Goal: Information Seeking & Learning: Learn about a topic

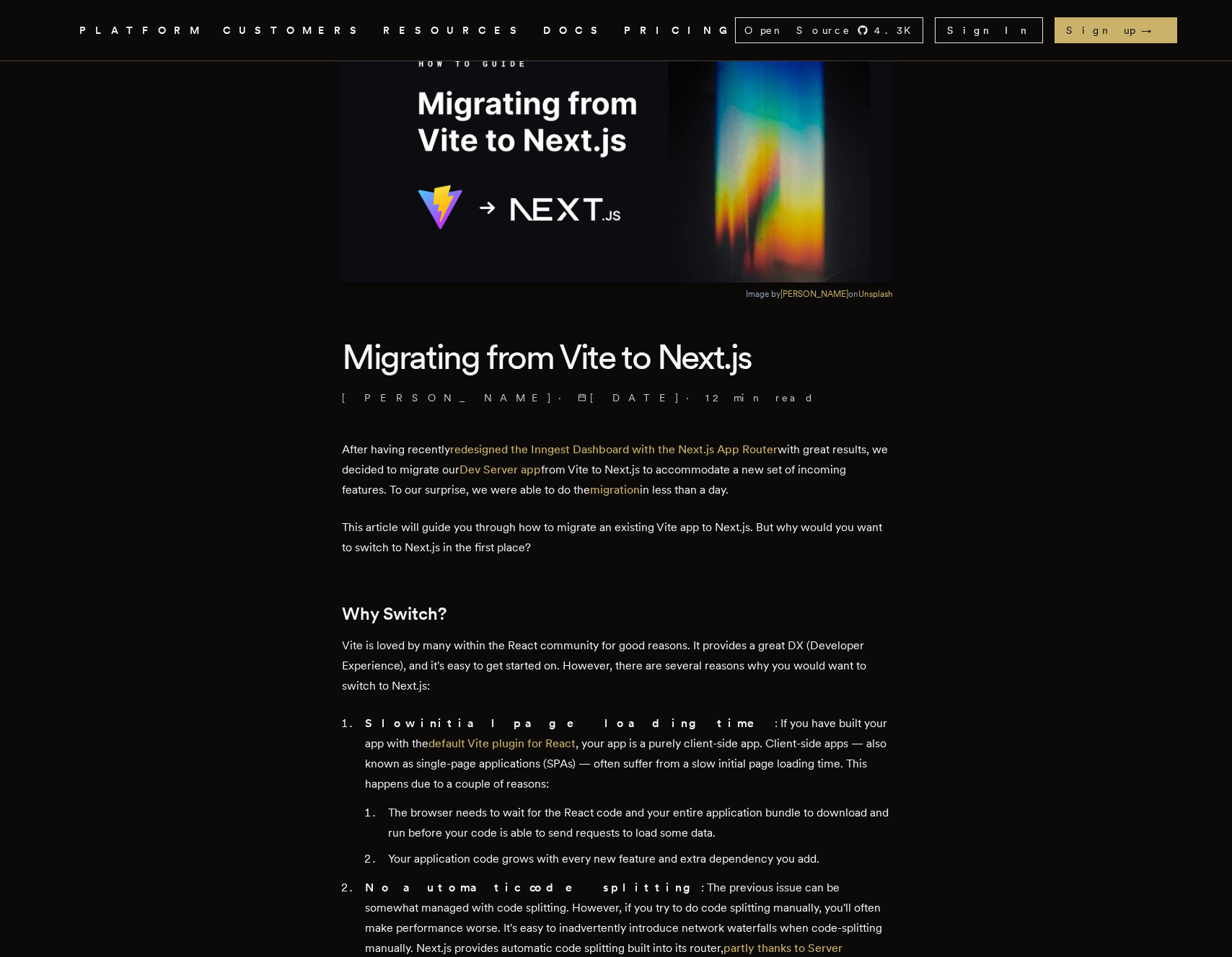
scroll to position [102, 0]
click at [373, 466] on p "After having recently redesigned the Inngest Dashboard with the Next.js App Rou…" at bounding box center [615, 469] width 548 height 61
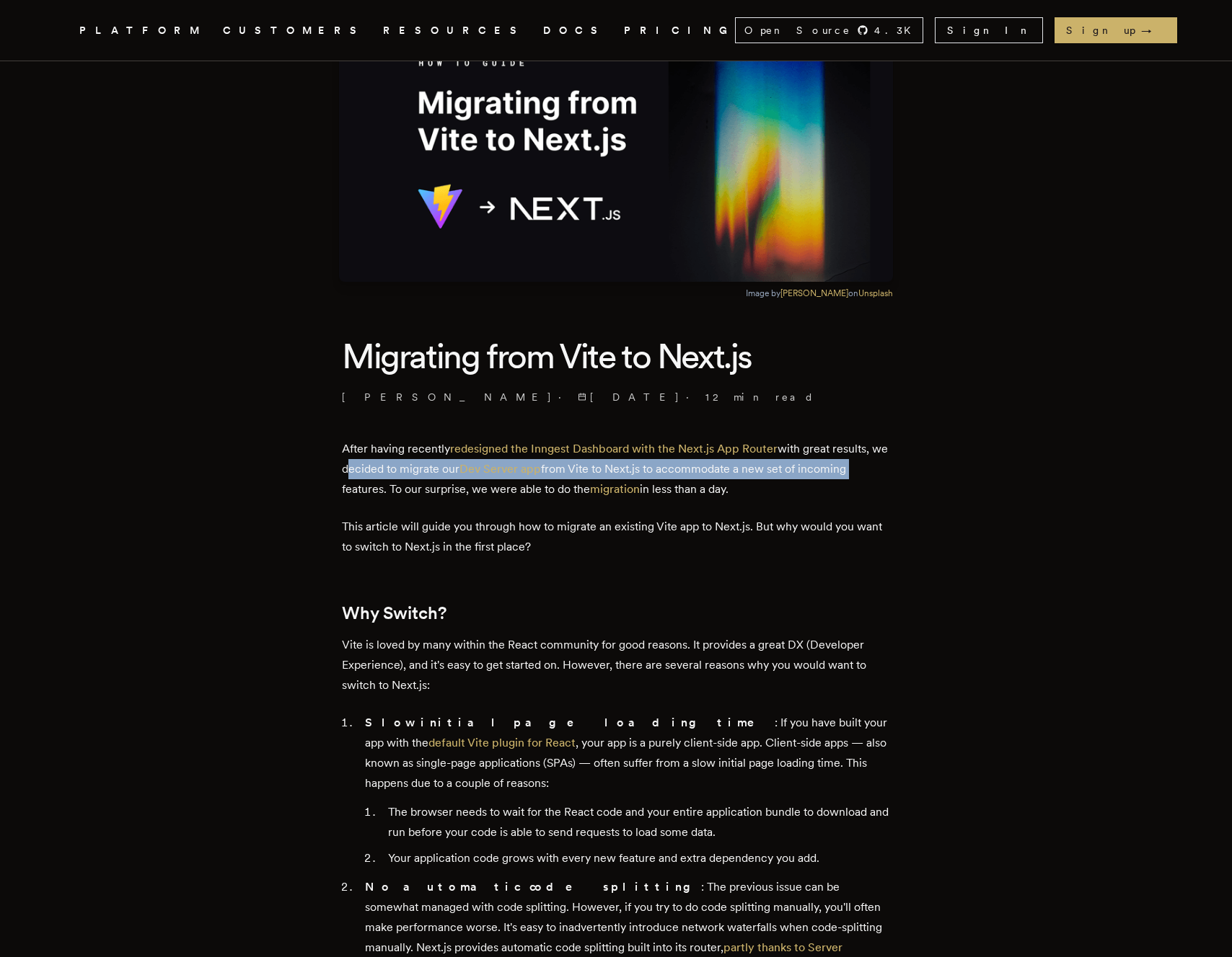
drag, startPoint x: 440, startPoint y: 472, endPoint x: 881, endPoint y: 475, distance: 441.0
click at [881, 475] on p "After having recently redesigned the Inngest Dashboard with the Next.js App Rou…" at bounding box center [615, 469] width 548 height 61
drag, startPoint x: 881, startPoint y: 475, endPoint x: 857, endPoint y: 494, distance: 30.6
click at [881, 475] on p "After having recently redesigned the Inngest Dashboard with the Next.js App Rou…" at bounding box center [615, 469] width 548 height 61
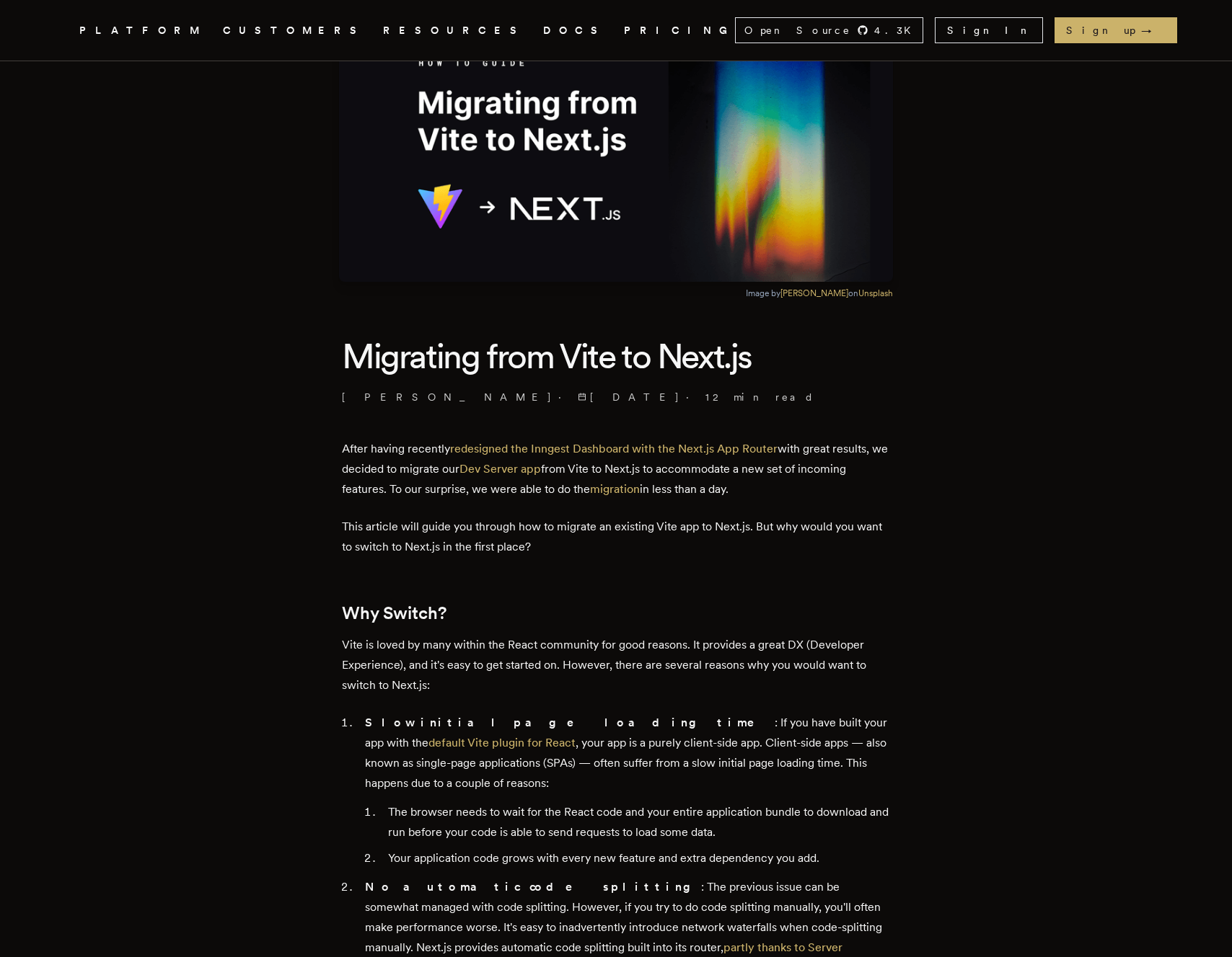
drag, startPoint x: 853, startPoint y: 495, endPoint x: 817, endPoint y: 494, distance: 36.0
click at [817, 494] on p "After having recently redesigned the Inngest Dashboard with the Next.js App Rou…" at bounding box center [615, 469] width 548 height 61
drag, startPoint x: 789, startPoint y: 497, endPoint x: 820, endPoint y: 501, distance: 31.3
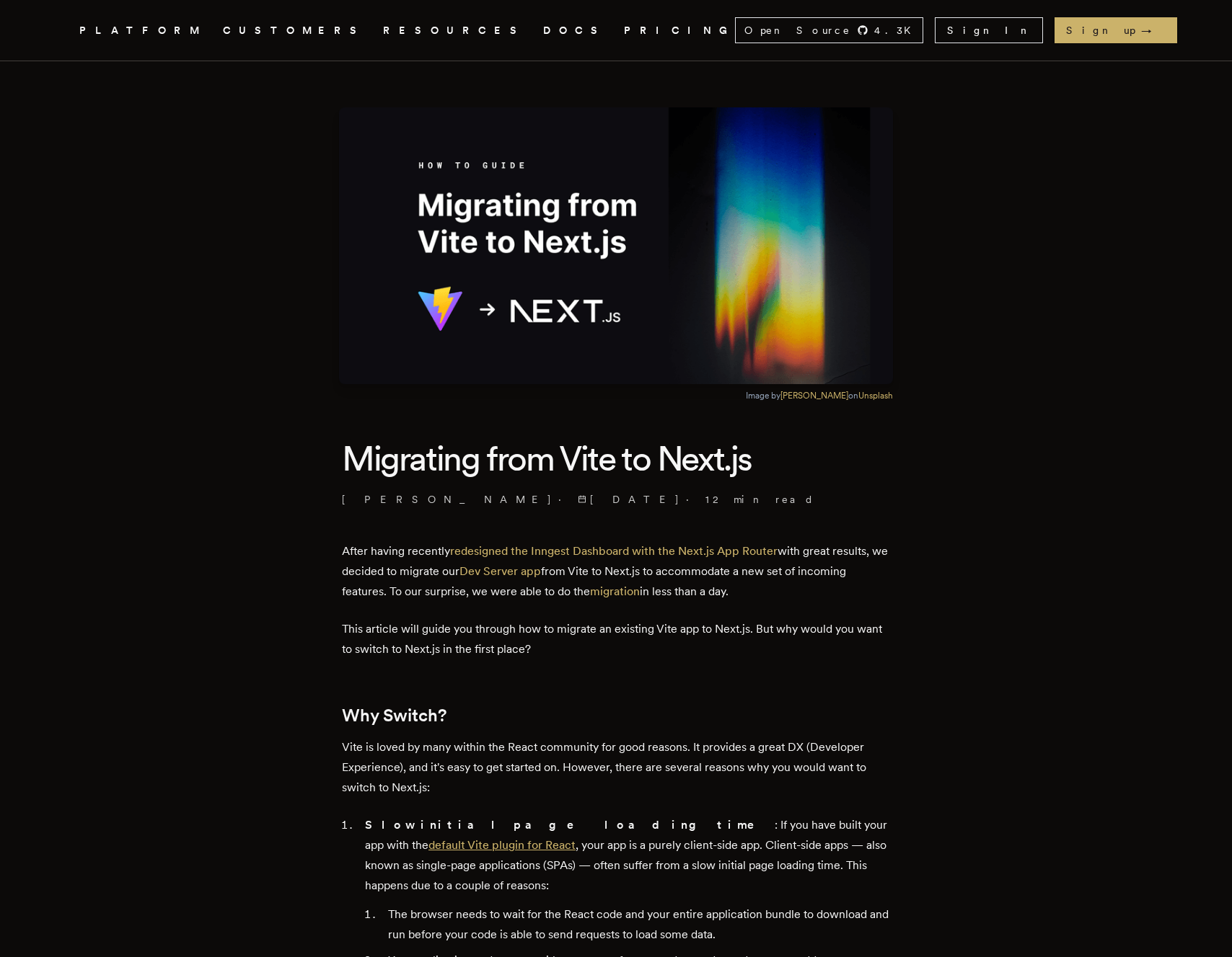
scroll to position [751, 0]
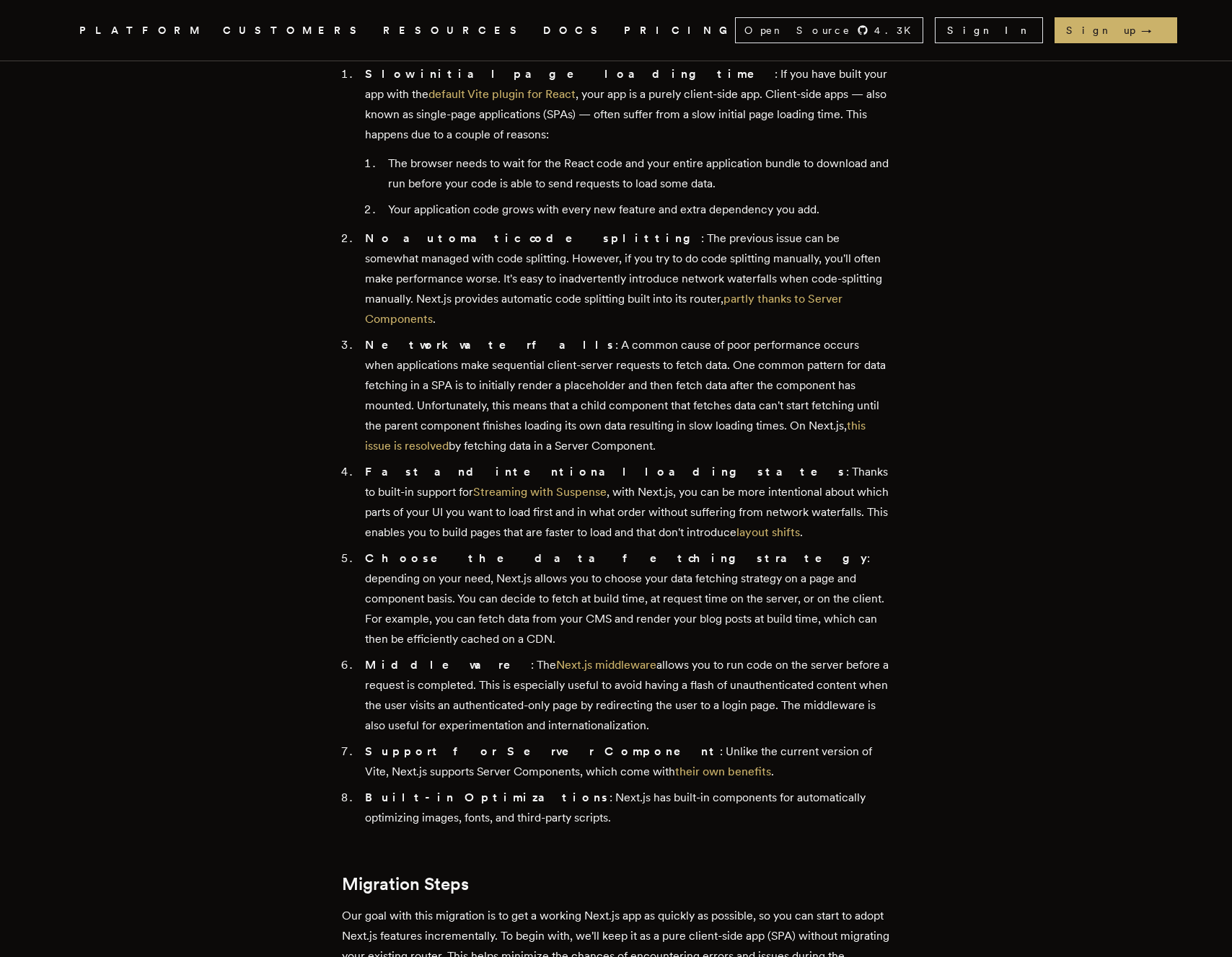
click at [591, 462] on li "Fast and intentional loading states : Thanks to built-in support for Streaming …" at bounding box center [626, 502] width 530 height 81
drag, startPoint x: 543, startPoint y: 572, endPoint x: 539, endPoint y: 524, distance: 48.2
click at [543, 572] on li "Choose the data fetching strategy : depending on your need, Next.js allows you …" at bounding box center [626, 599] width 530 height 101
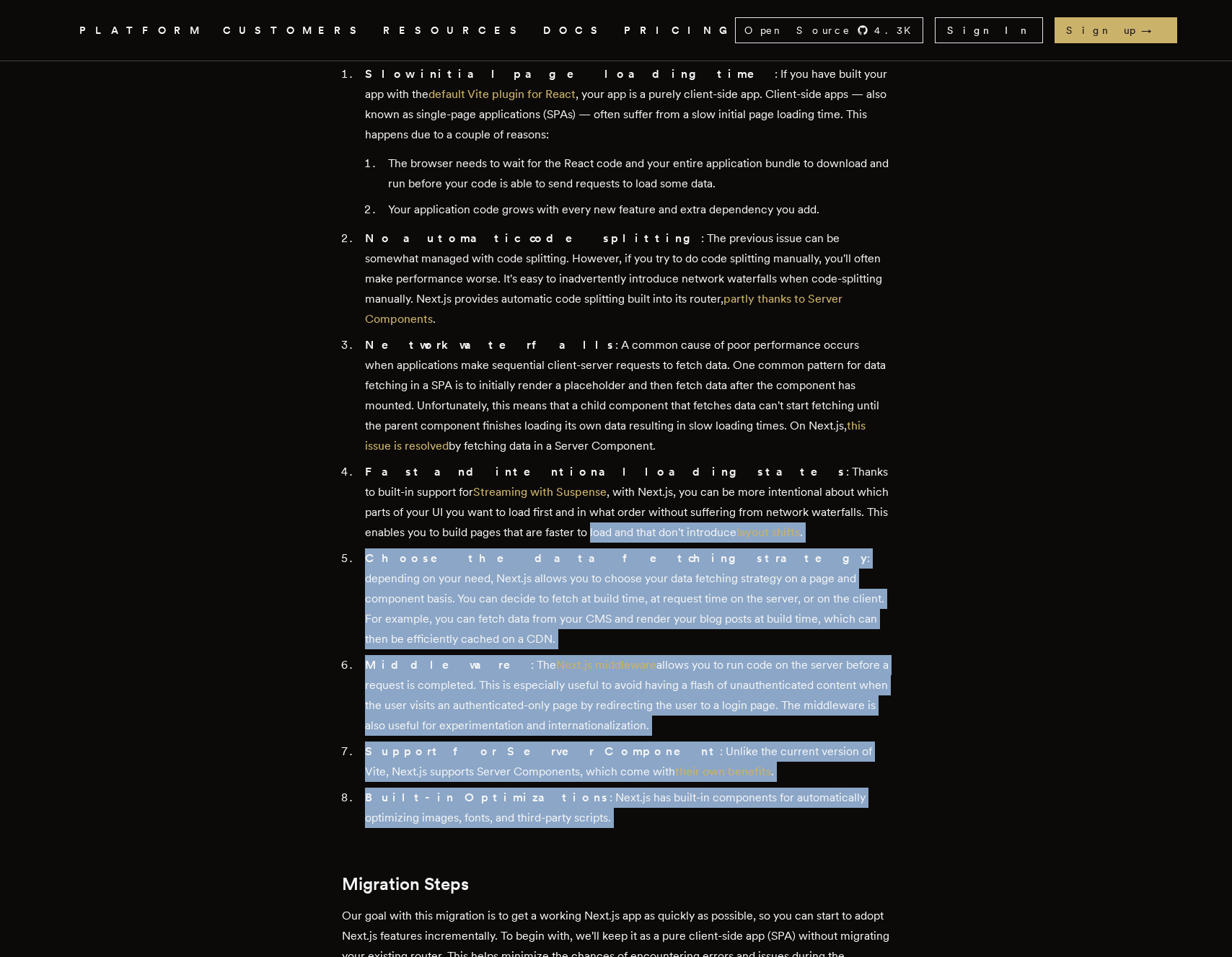
drag, startPoint x: 512, startPoint y: 737, endPoint x: 358, endPoint y: 461, distance: 316.1
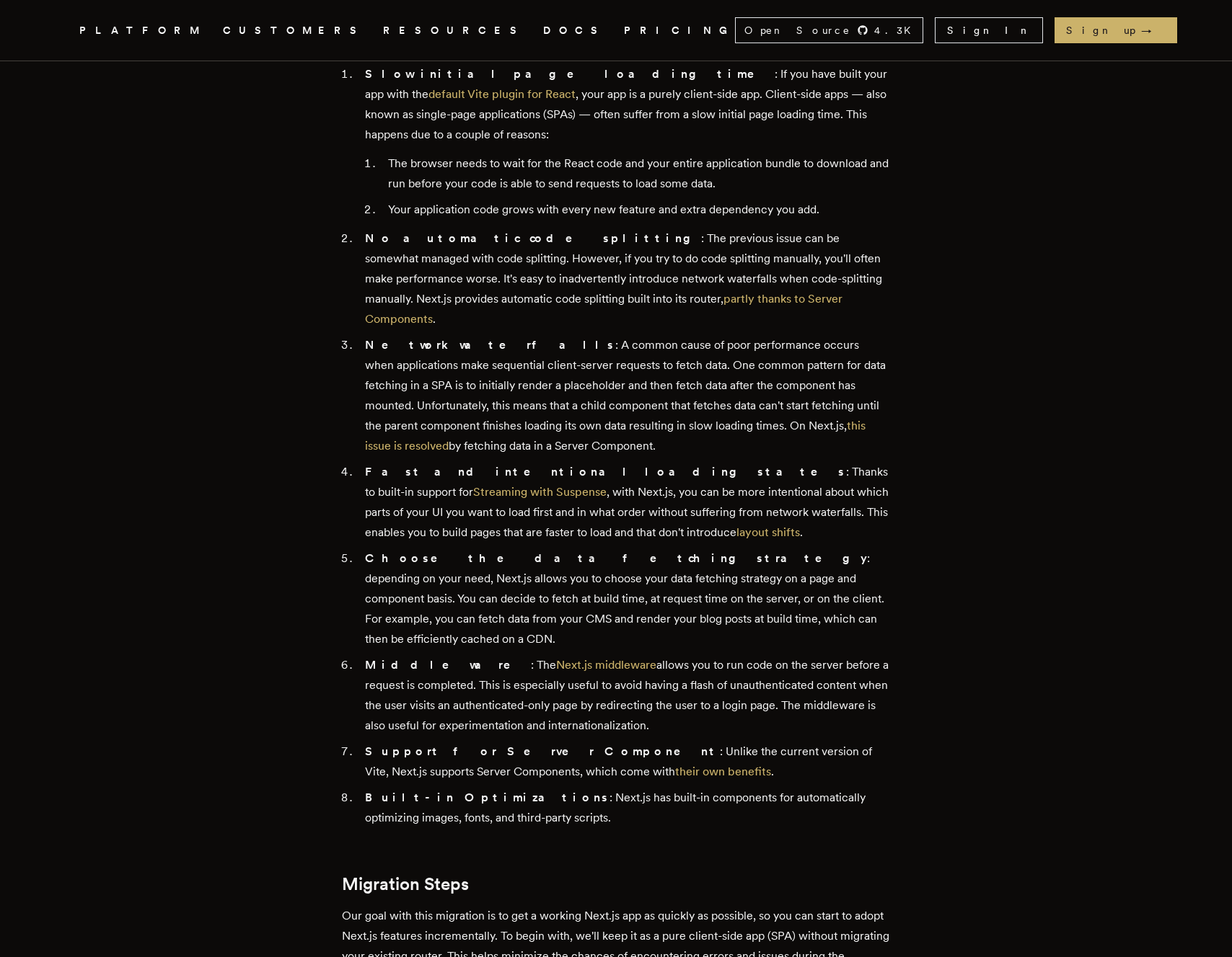
click at [362, 445] on ol "Slow initial page loading time : If you have built your app with the default Vi…" at bounding box center [615, 446] width 548 height 764
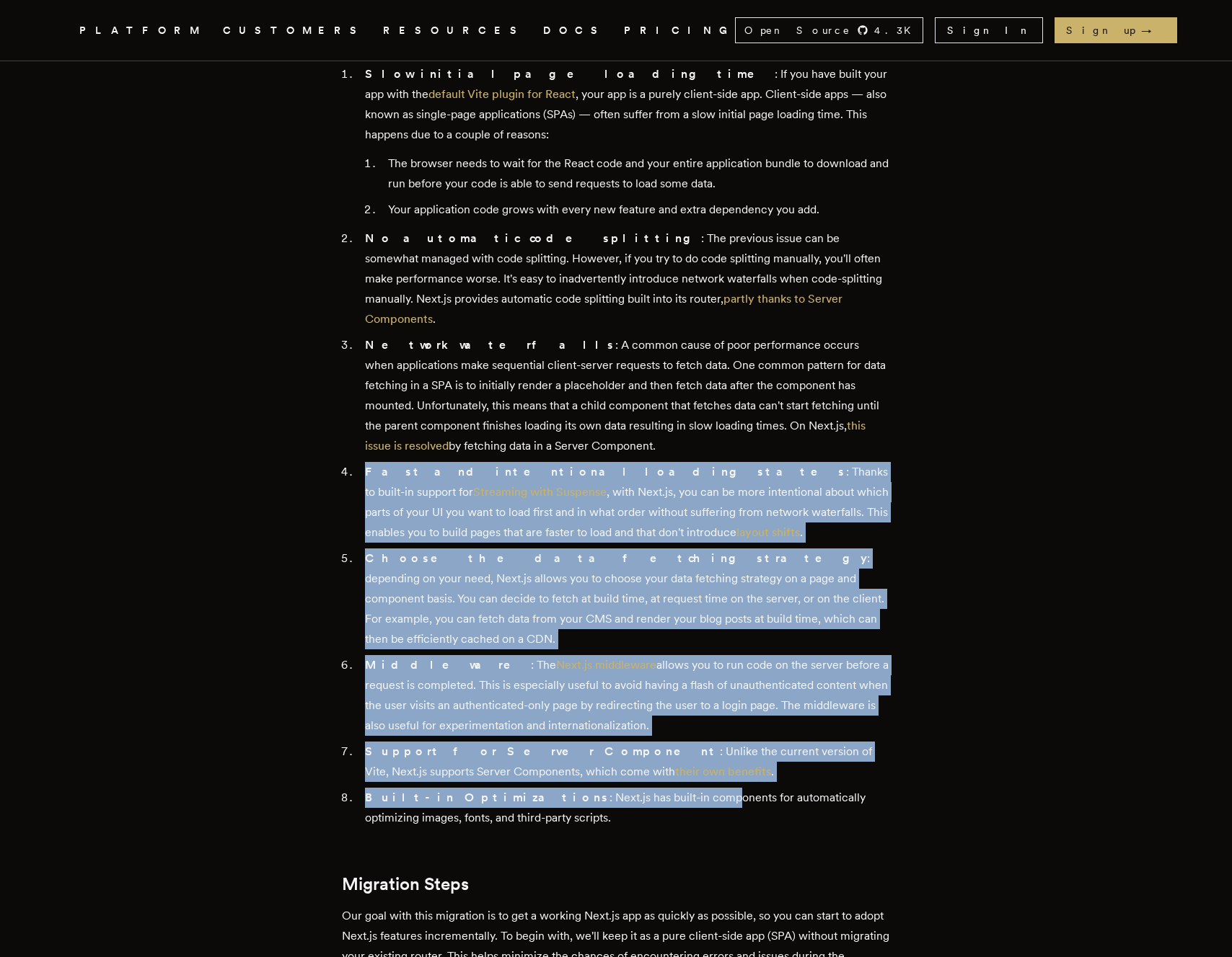
drag, startPoint x: 365, startPoint y: 442, endPoint x: 618, endPoint y: 742, distance: 392.4
click at [618, 742] on ol "Slow initial page loading time : If you have built your app with the default Vi…" at bounding box center [615, 446] width 548 height 764
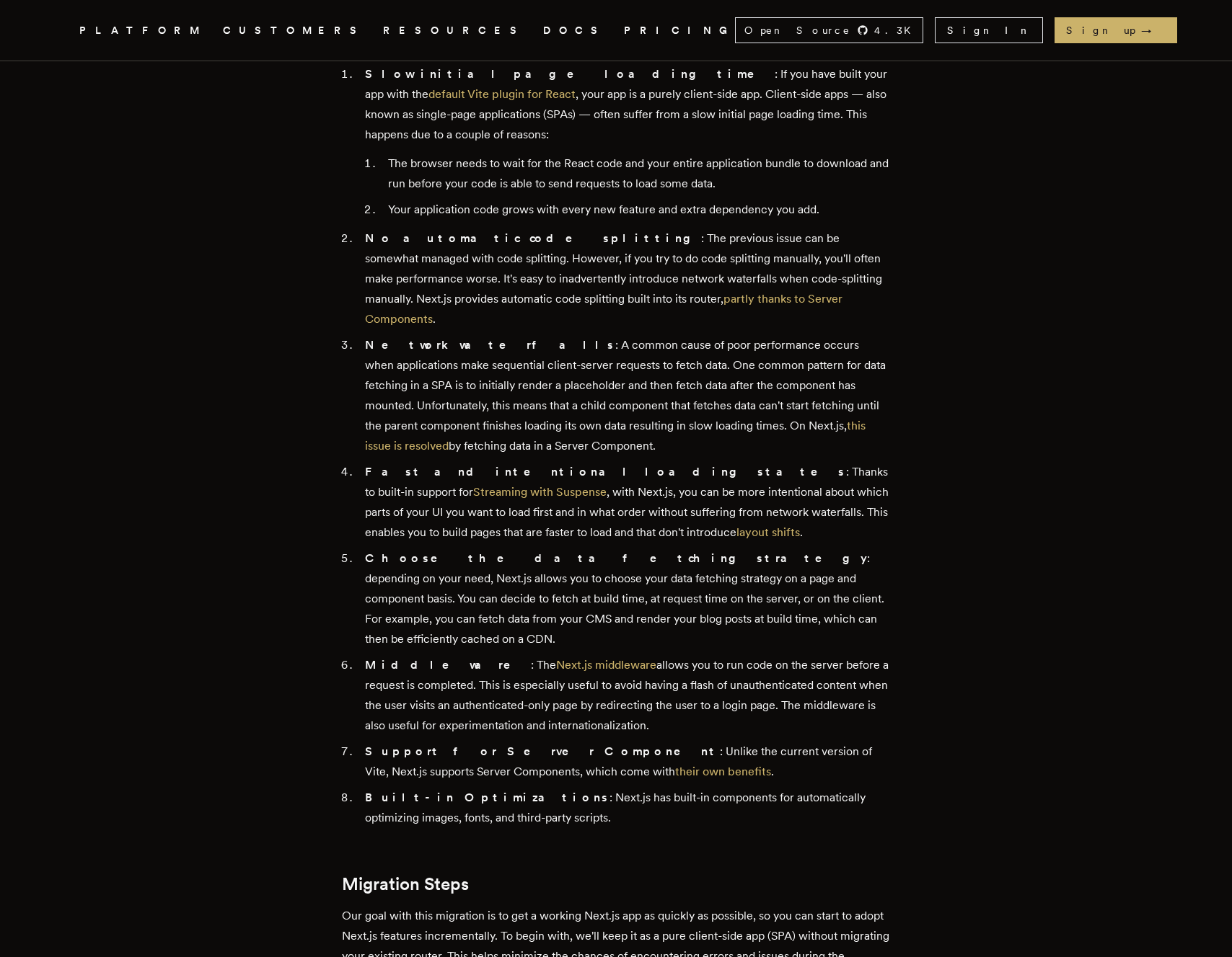
drag, startPoint x: 618, startPoint y: 748, endPoint x: 613, endPoint y: 765, distance: 17.7
click at [618, 788] on li "Built-in Optimizations : Next.js has built-in components for automatically opti…" at bounding box center [626, 808] width 530 height 40
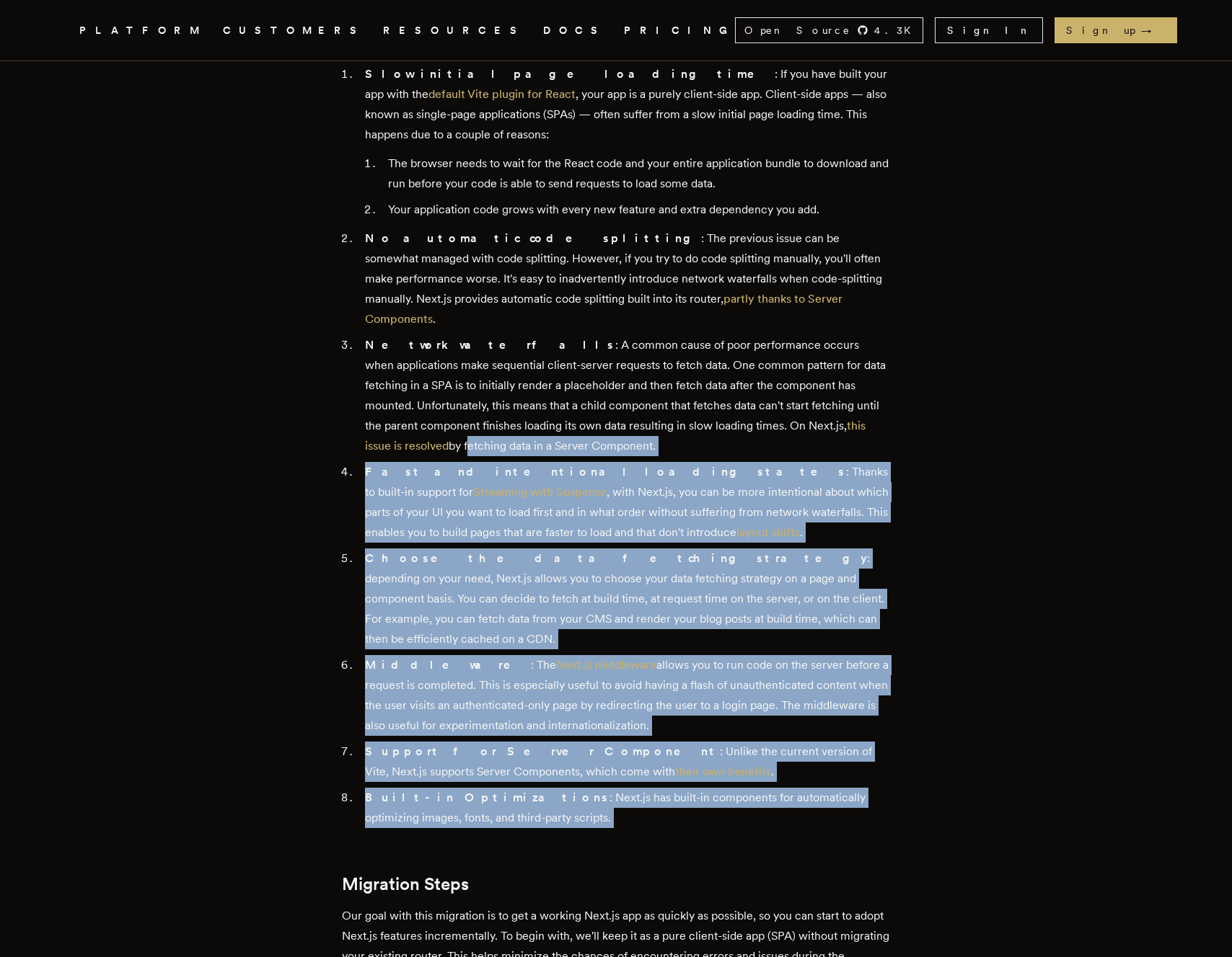
drag, startPoint x: 500, startPoint y: 672, endPoint x: 349, endPoint y: 375, distance: 333.2
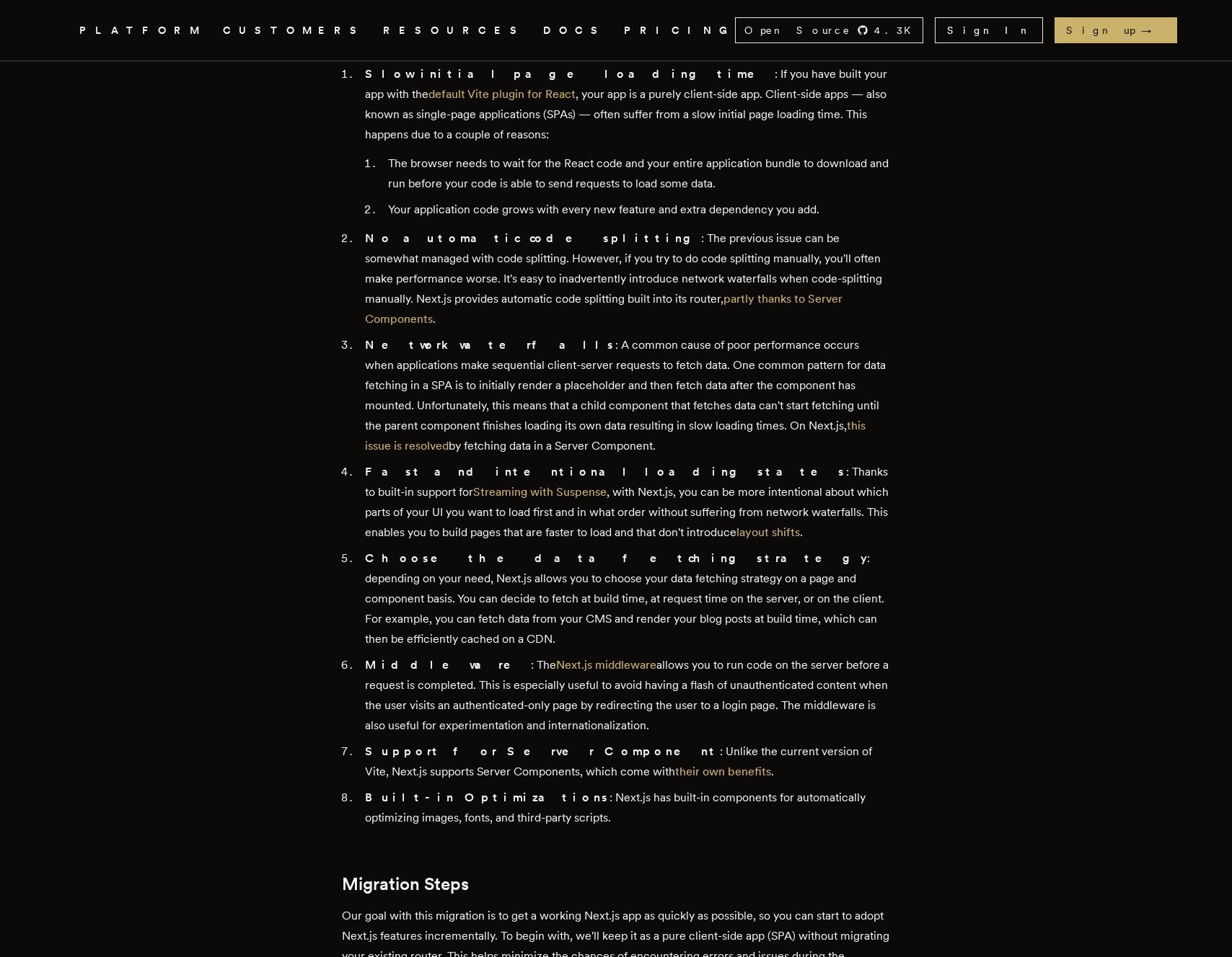
click at [349, 374] on ol "Slow initial page loading time : If you have built your app with the default Vi…" at bounding box center [615, 446] width 548 height 764
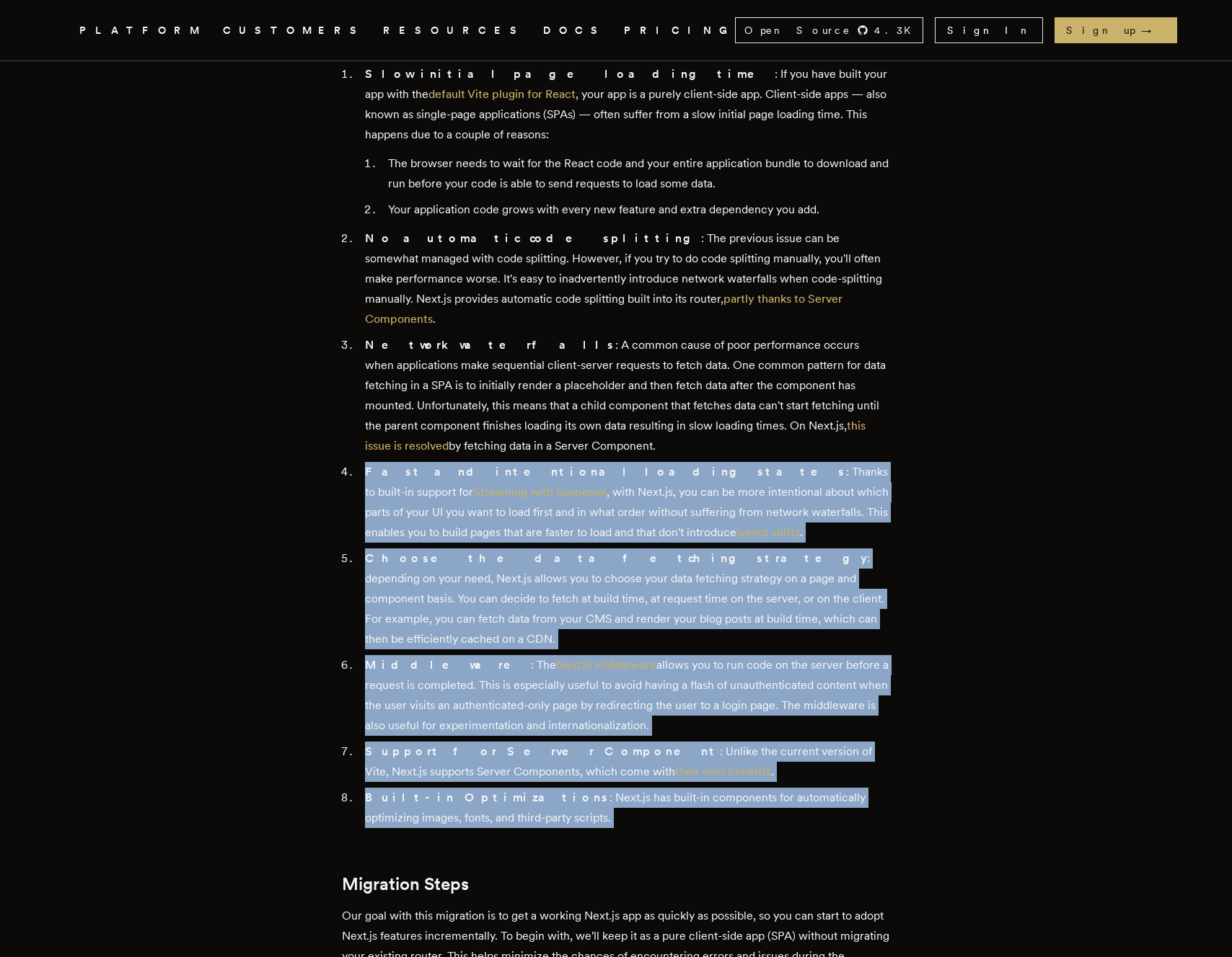
drag, startPoint x: 346, startPoint y: 434, endPoint x: 553, endPoint y: 769, distance: 393.8
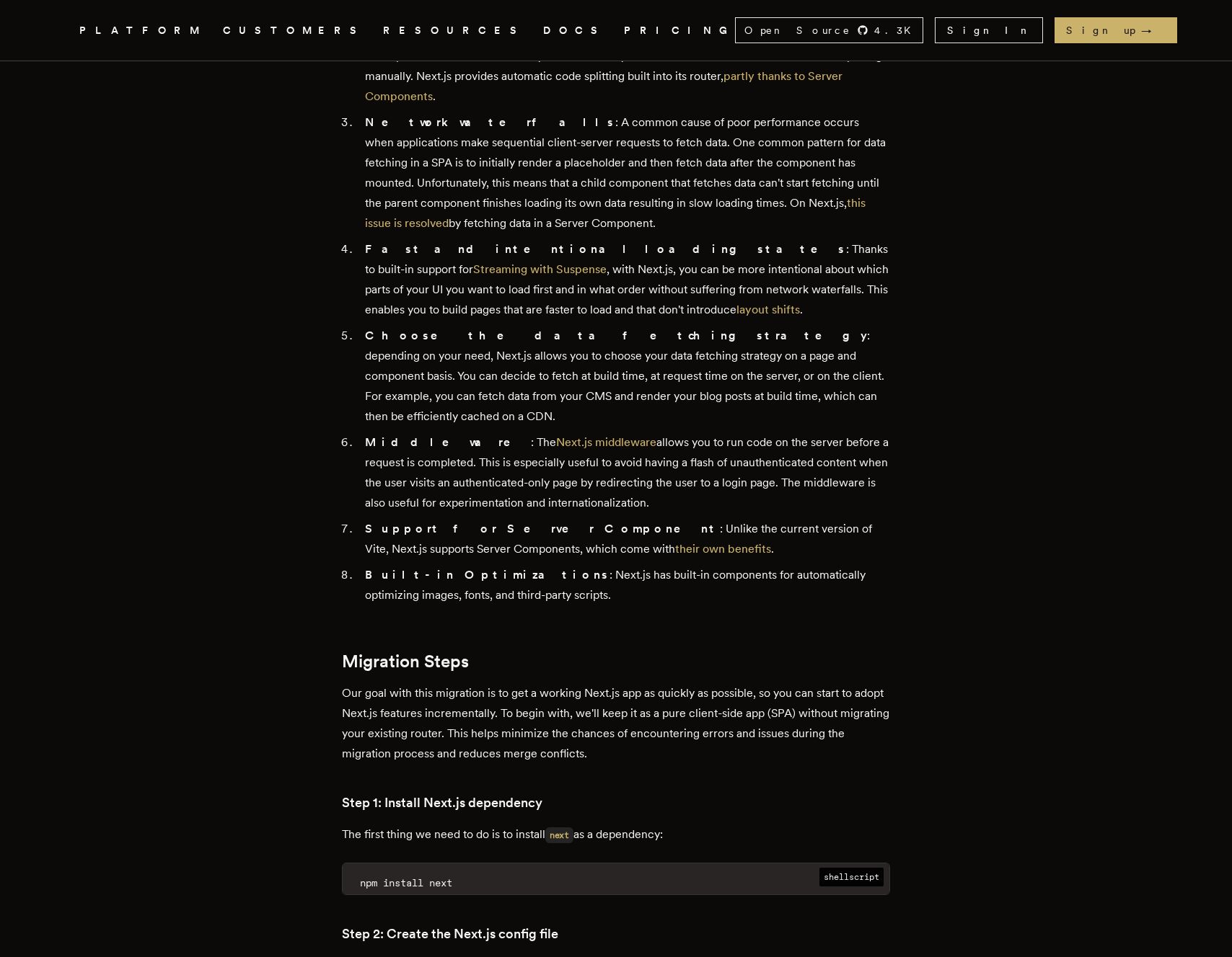
scroll to position [1123, 0]
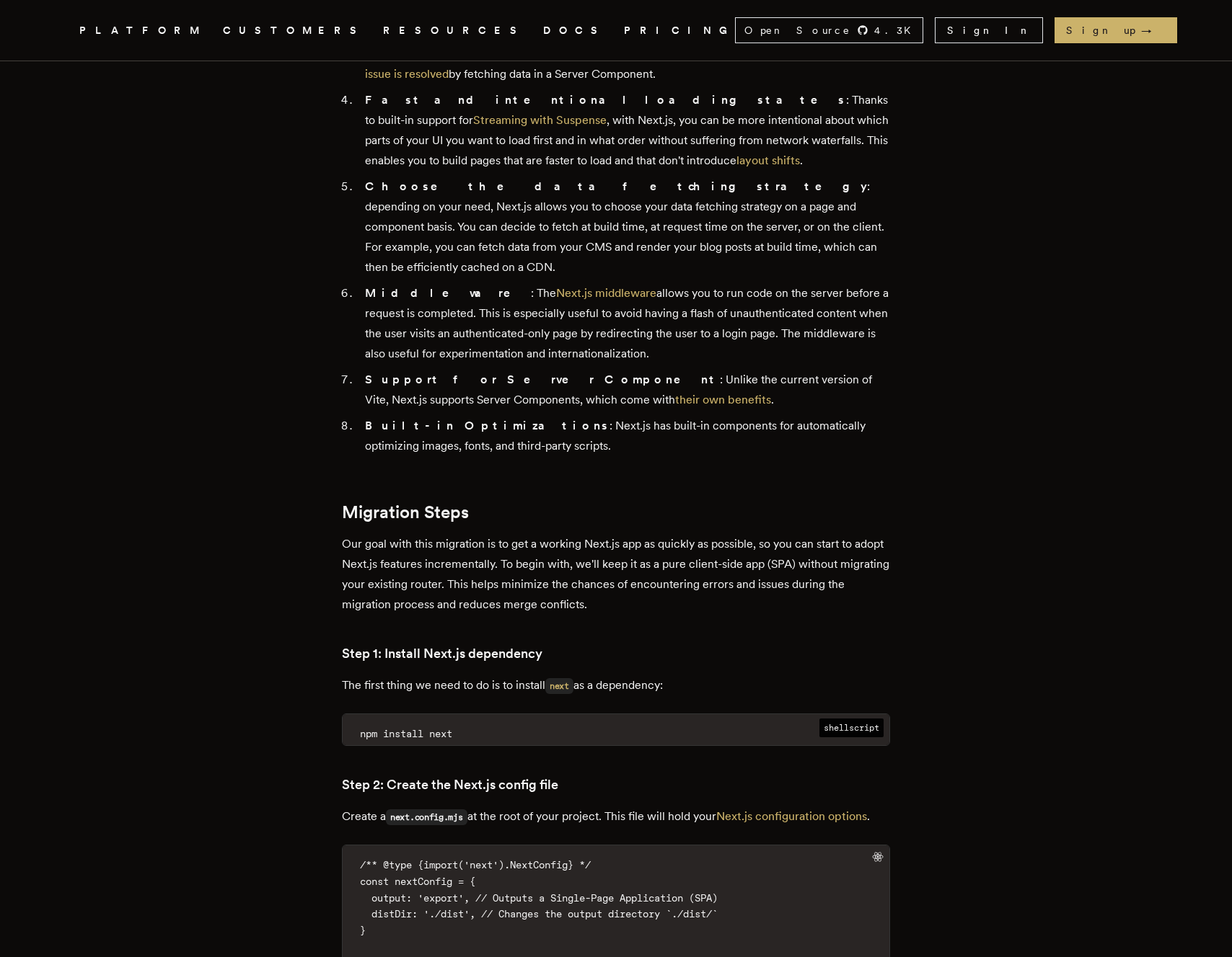
click at [743, 644] on h3 "Step 1: Install Next.js dependency" at bounding box center [615, 654] width 548 height 20
